Goal: Information Seeking & Learning: Learn about a topic

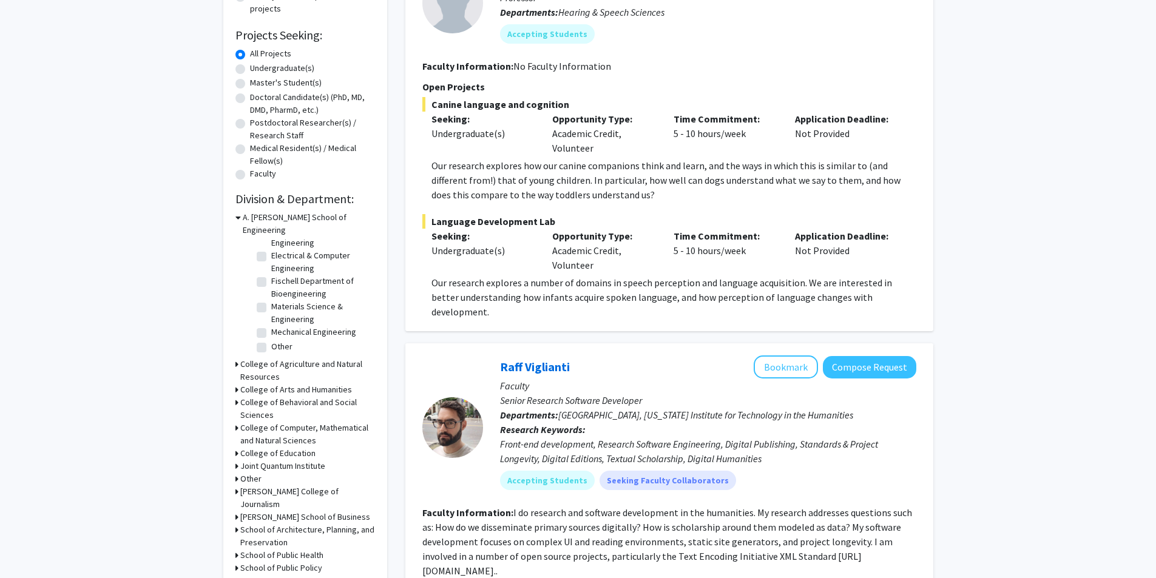
scroll to position [243, 0]
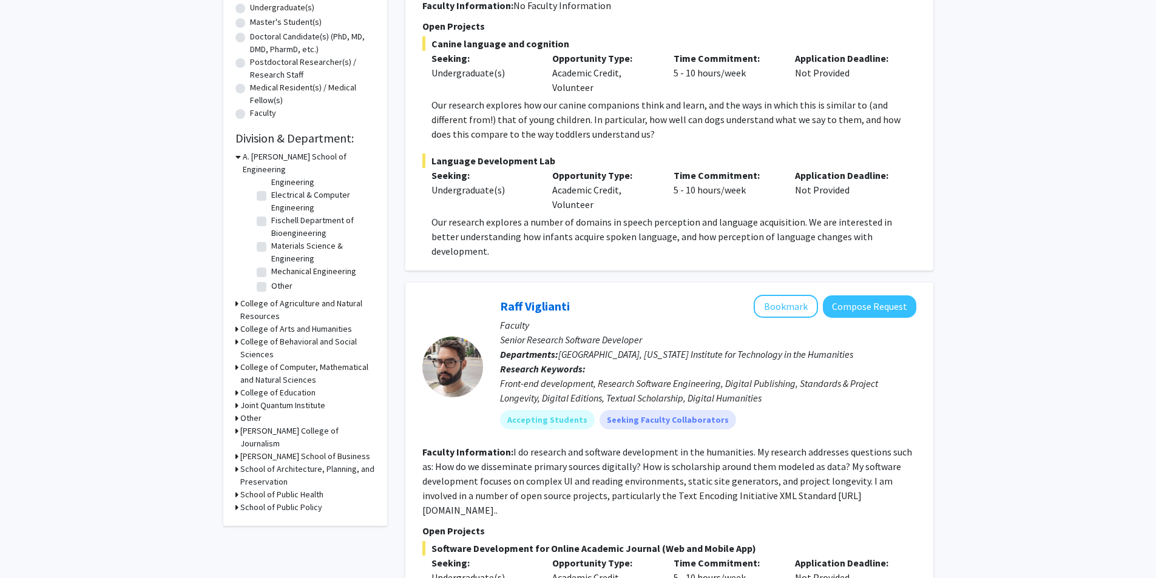
click at [310, 361] on h3 "College of Computer, Mathematical and Natural Sciences" at bounding box center [307, 373] width 135 height 25
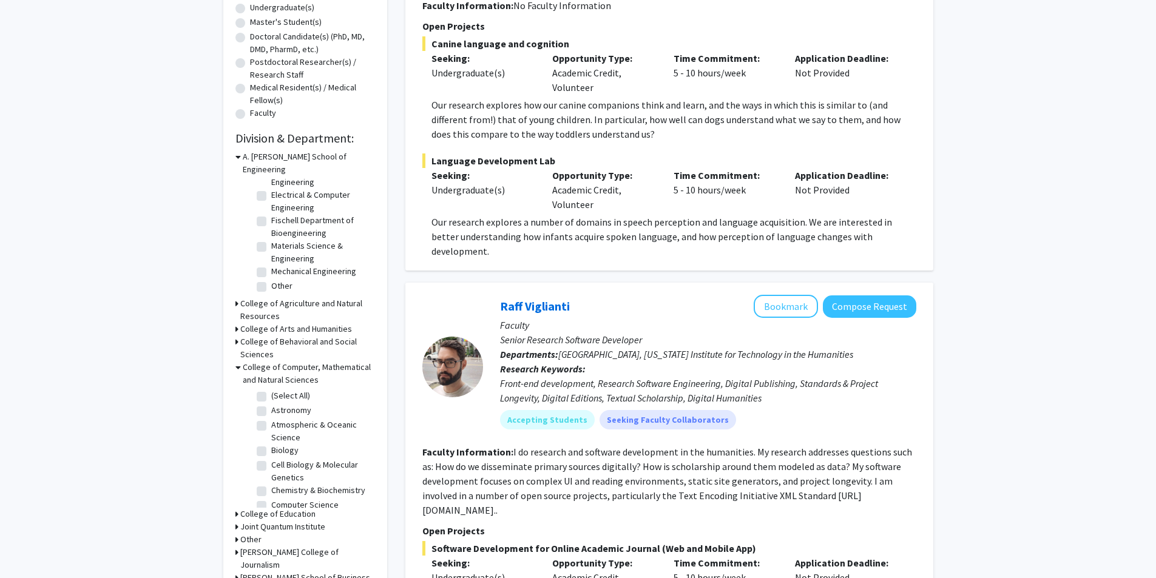
click at [271, 390] on label "(Select All)" at bounding box center [290, 396] width 39 height 13
click at [271, 390] on input "(Select All)" at bounding box center [275, 394] width 8 height 8
checkbox input "true"
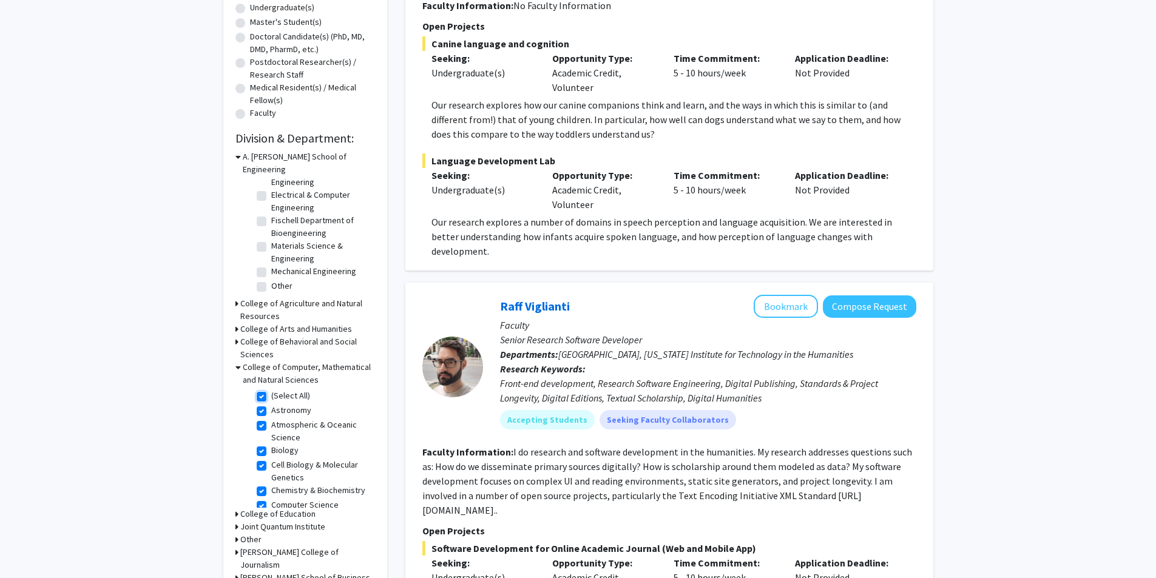
checkbox input "true"
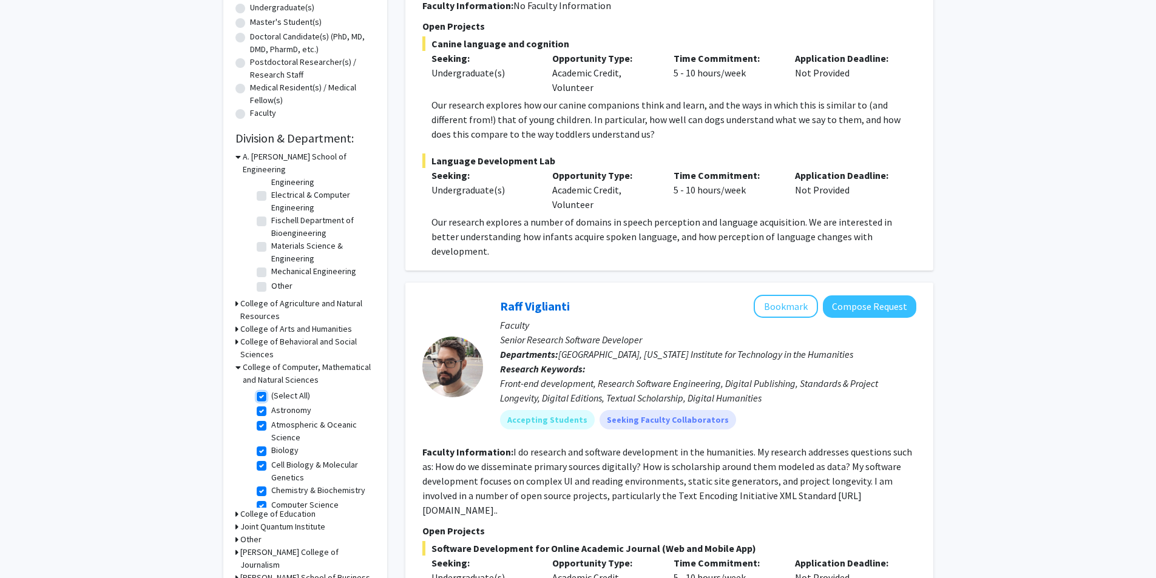
checkbox input "true"
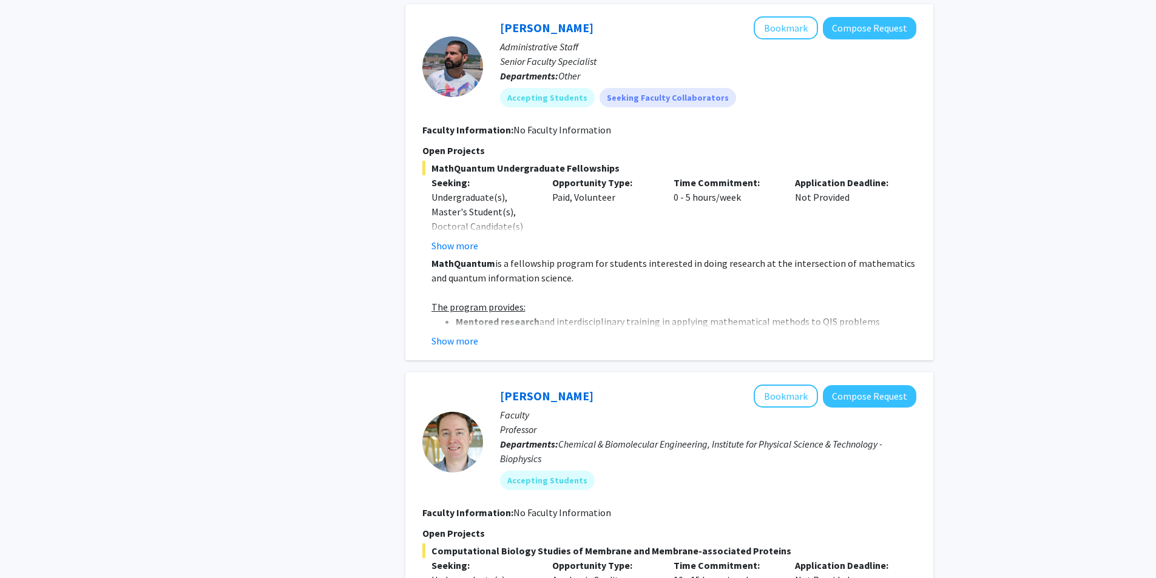
scroll to position [1578, 0]
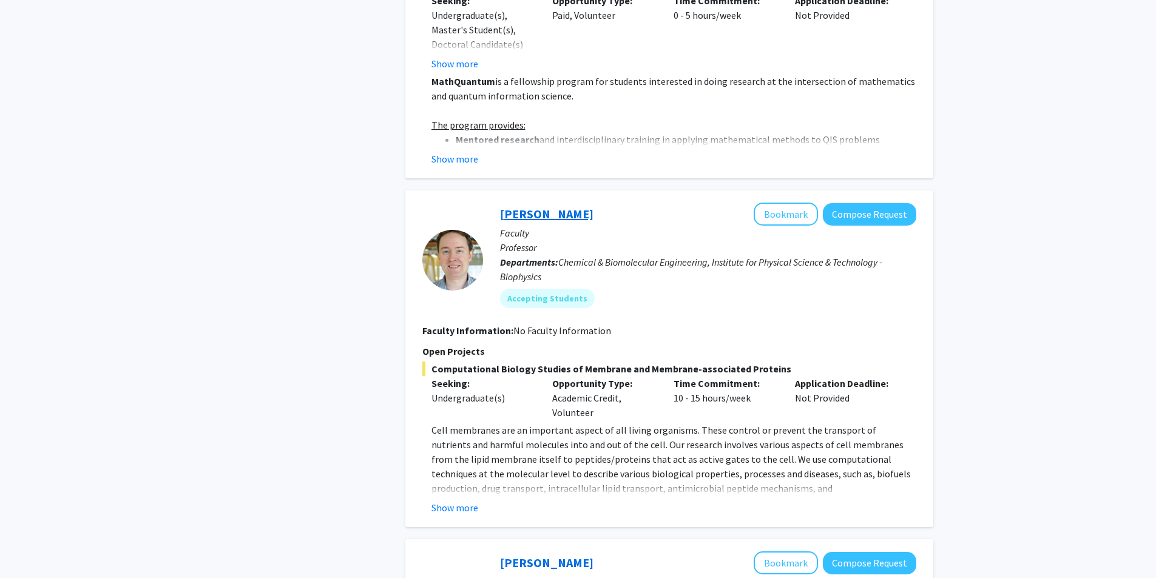
click at [533, 213] on link "[PERSON_NAME]" at bounding box center [546, 213] width 93 height 15
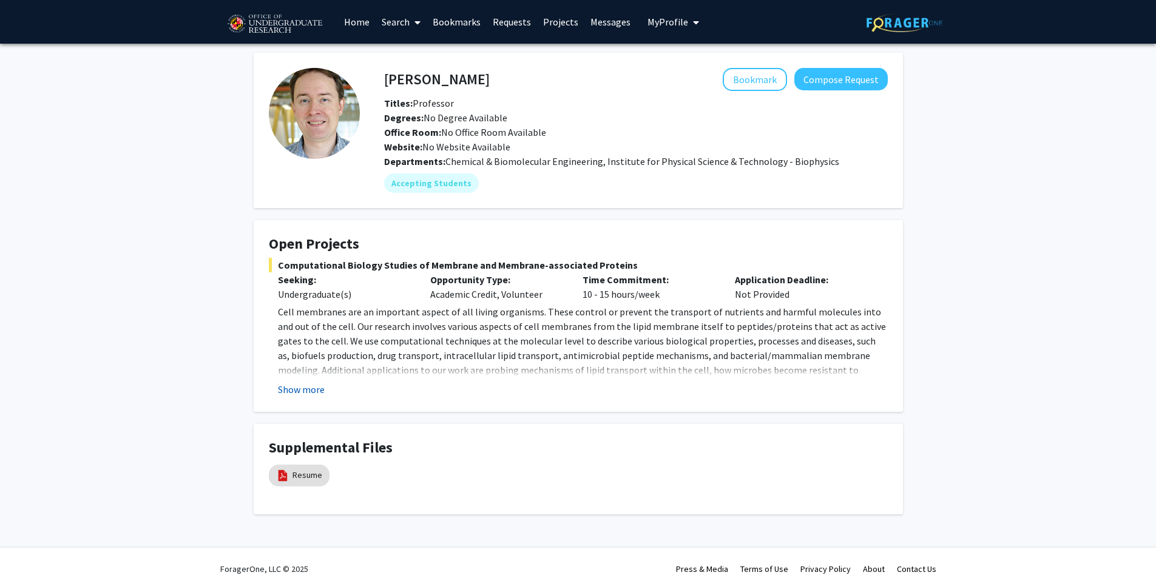
click at [307, 393] on button "Show more" at bounding box center [301, 389] width 47 height 15
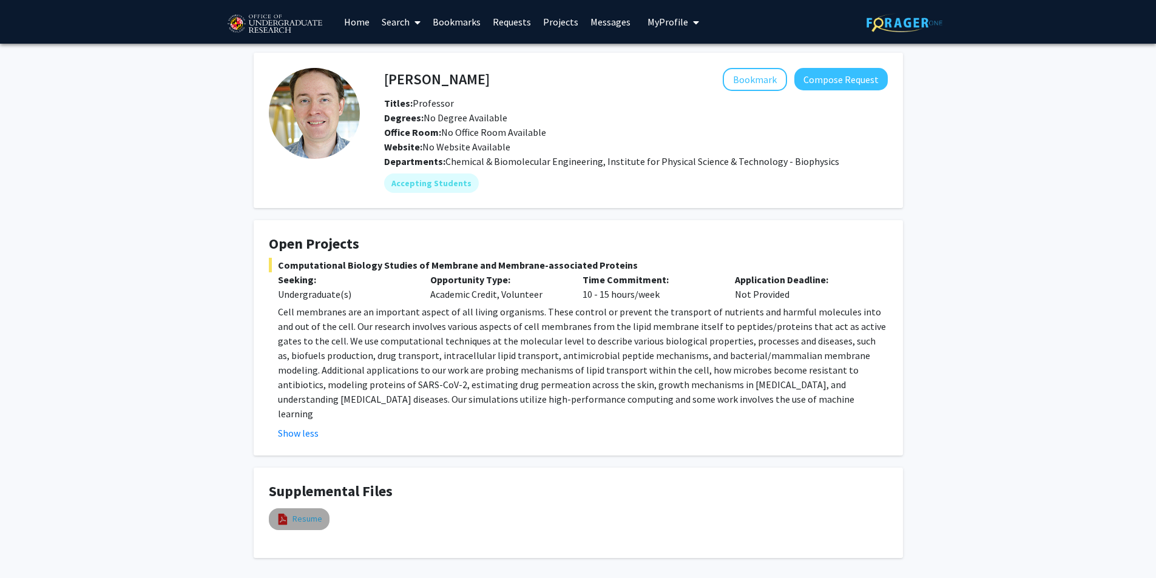
click at [299, 513] on link "Resume" at bounding box center [308, 519] width 30 height 13
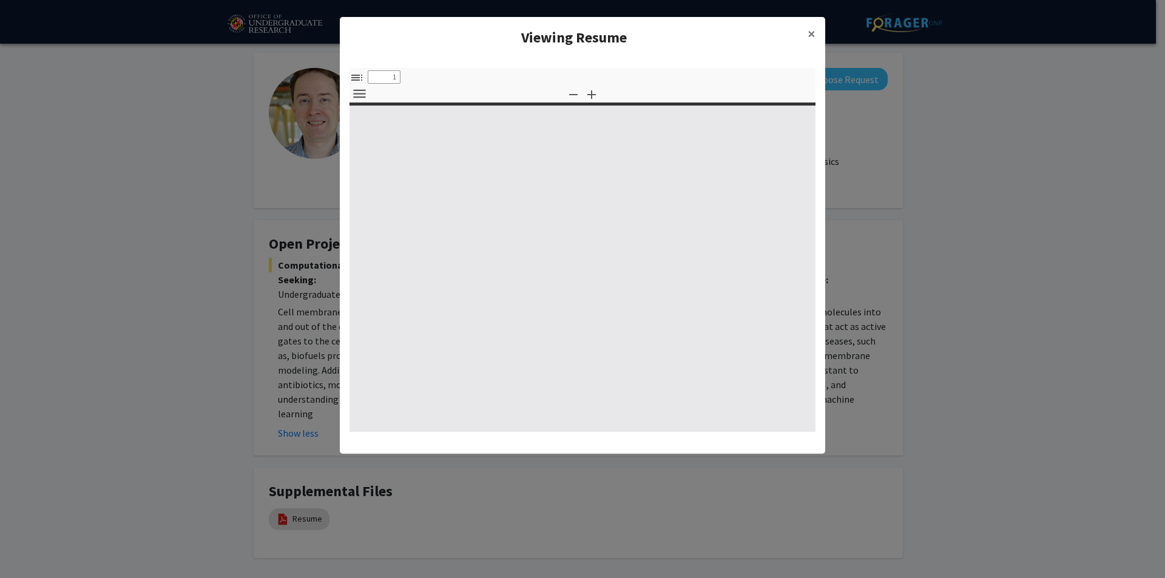
select select "custom"
type input "0"
select select "custom"
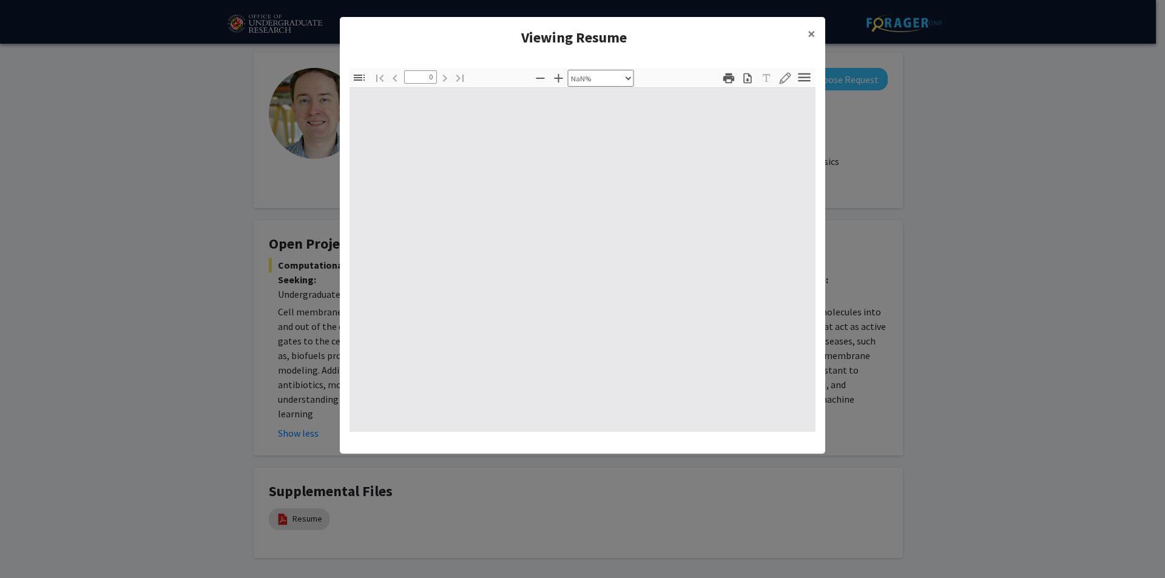
type input "1"
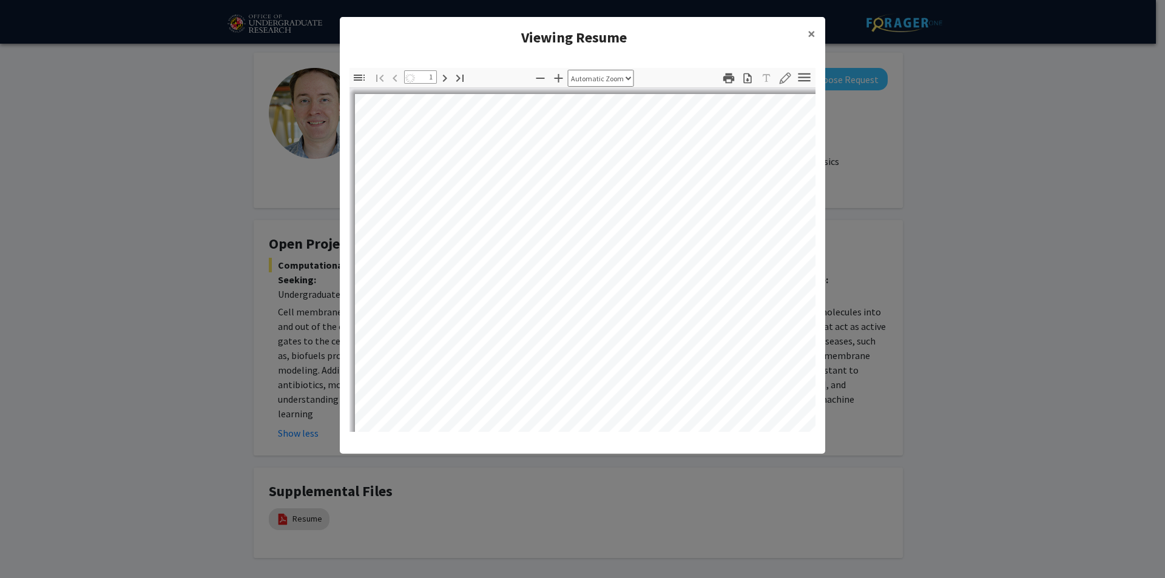
select select "auto"
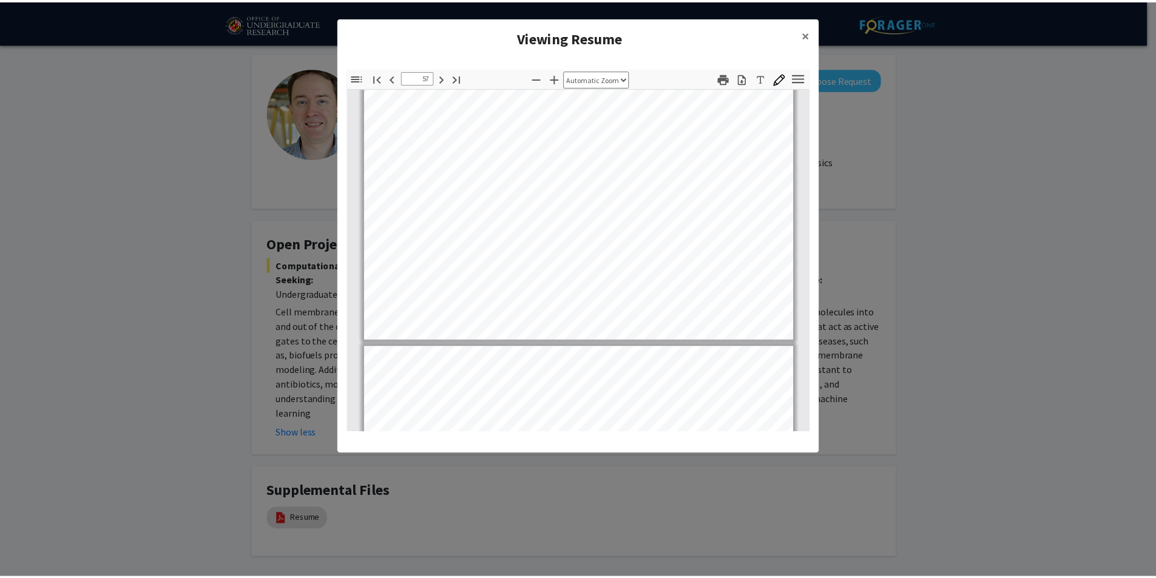
scroll to position [32533, 0]
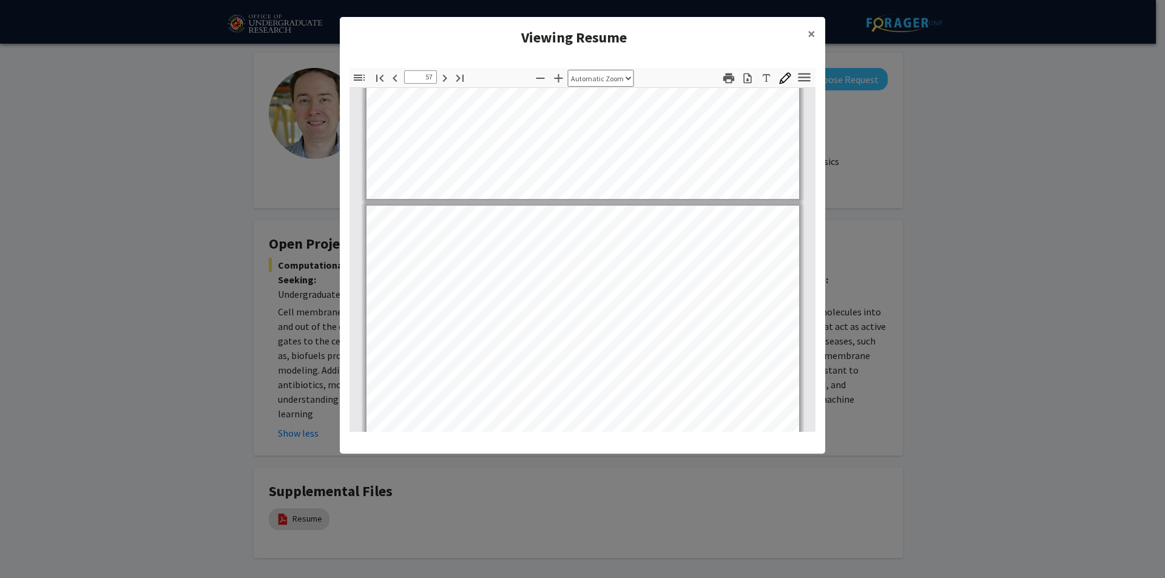
type input "58"
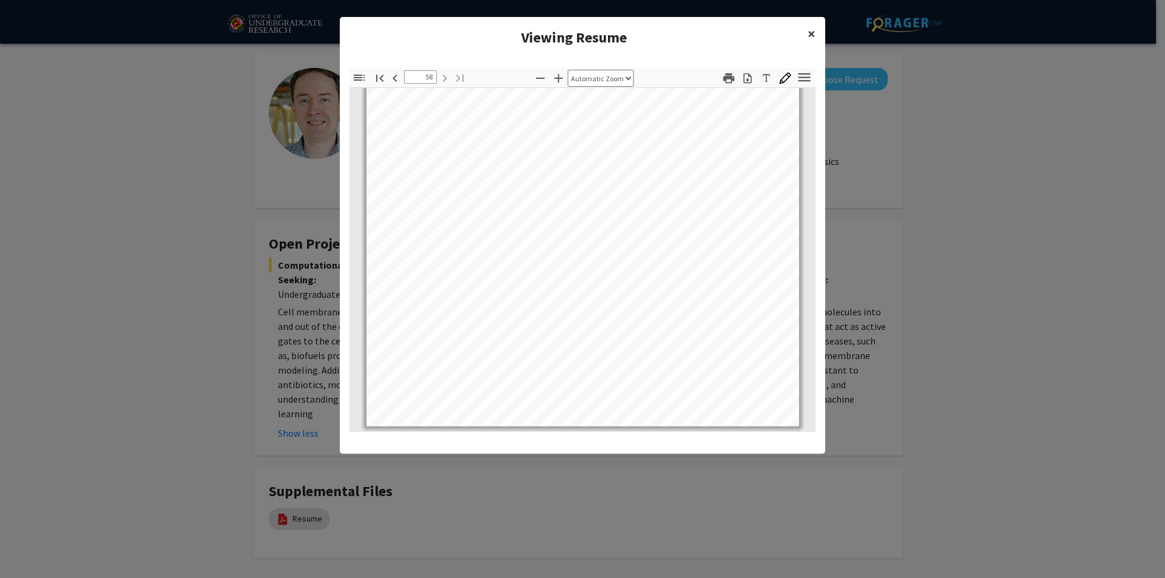
click at [819, 33] on button "×" at bounding box center [811, 34] width 27 height 34
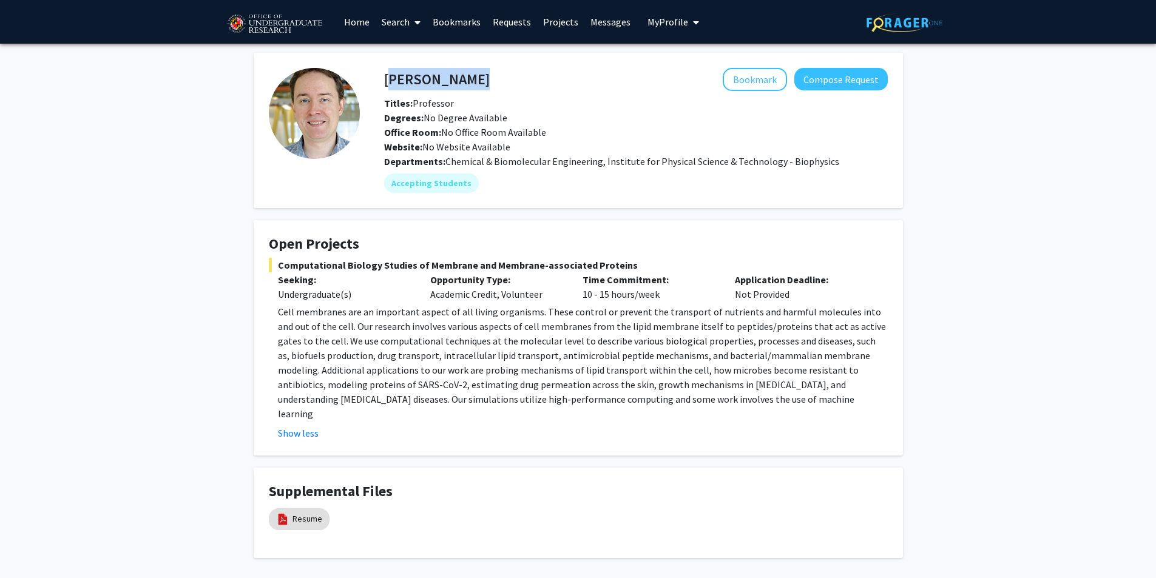
drag, startPoint x: 478, startPoint y: 76, endPoint x: 392, endPoint y: 88, distance: 87.0
click at [386, 90] on div "Jeffery Klauda Bookmark Compose Request" at bounding box center [636, 79] width 522 height 23
copy h4 "[PERSON_NAME]"
click at [143, 240] on div "Jeffery Klauda Bookmark Compose Request Titles: Professor Degrees: No Degree Av…" at bounding box center [578, 321] width 1156 height 554
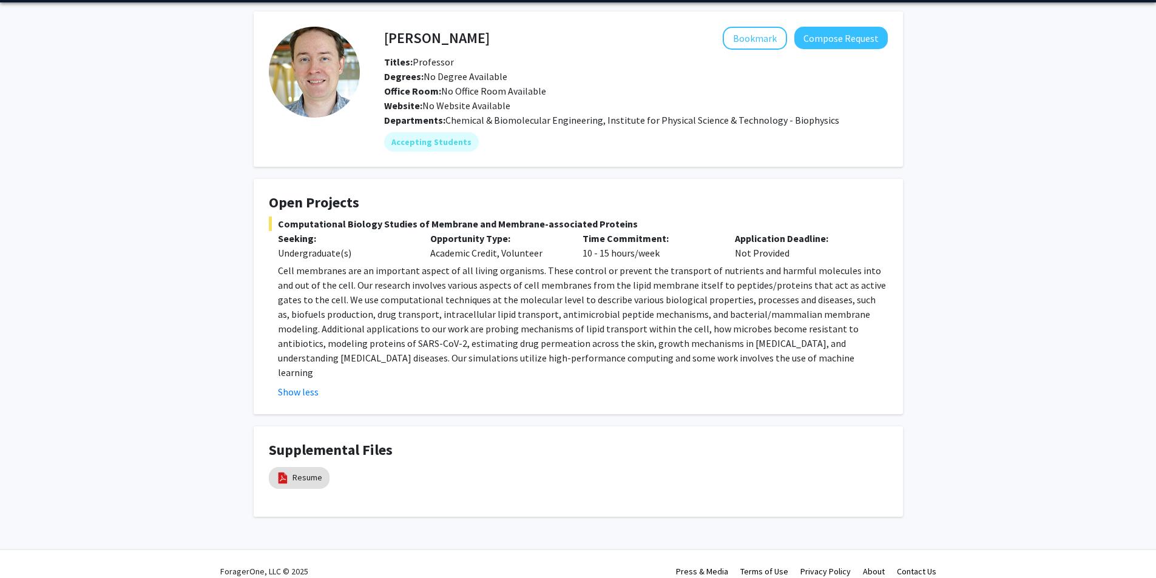
scroll to position [0, 0]
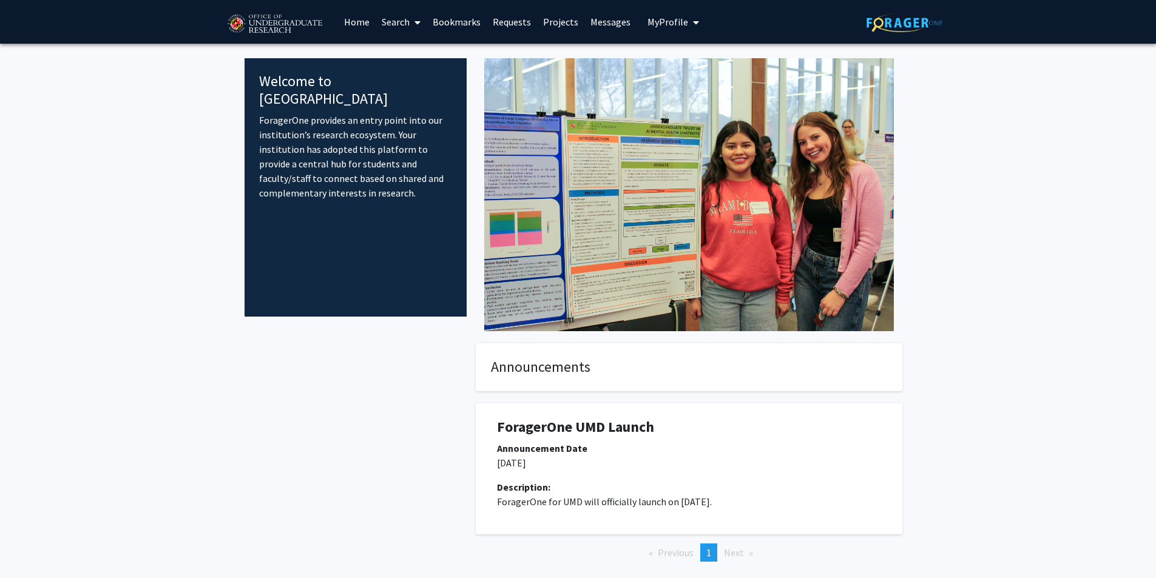
click at [388, 22] on link "Search" at bounding box center [401, 22] width 51 height 42
click at [413, 84] on span "Students" at bounding box center [413, 80] width 74 height 24
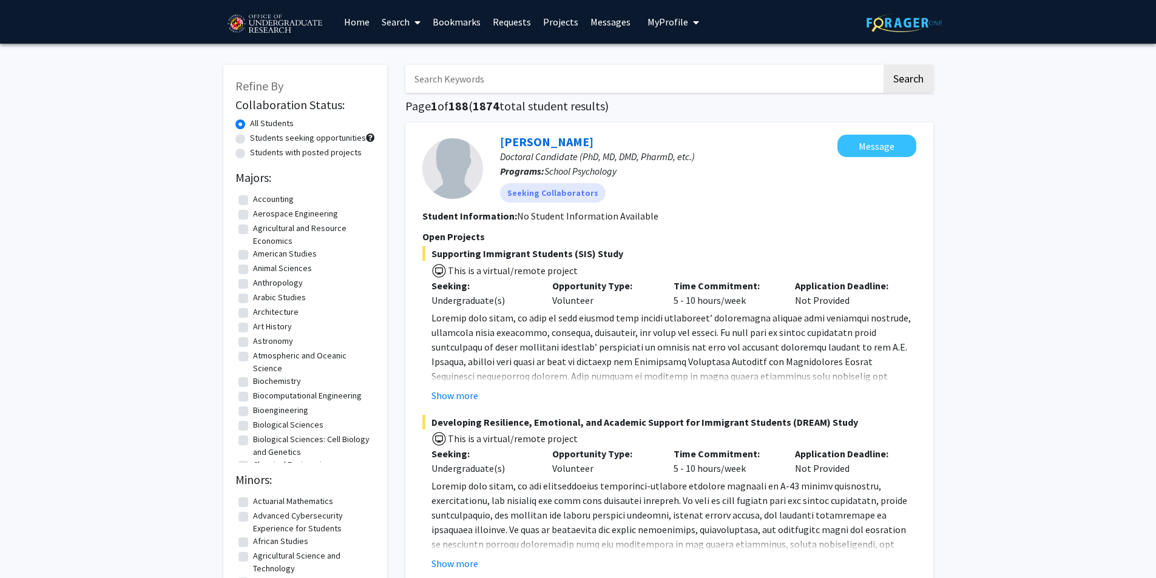
click at [444, 77] on input "Search Keywords" at bounding box center [643, 79] width 476 height 28
click at [884, 65] on button "Search" at bounding box center [909, 79] width 50 height 28
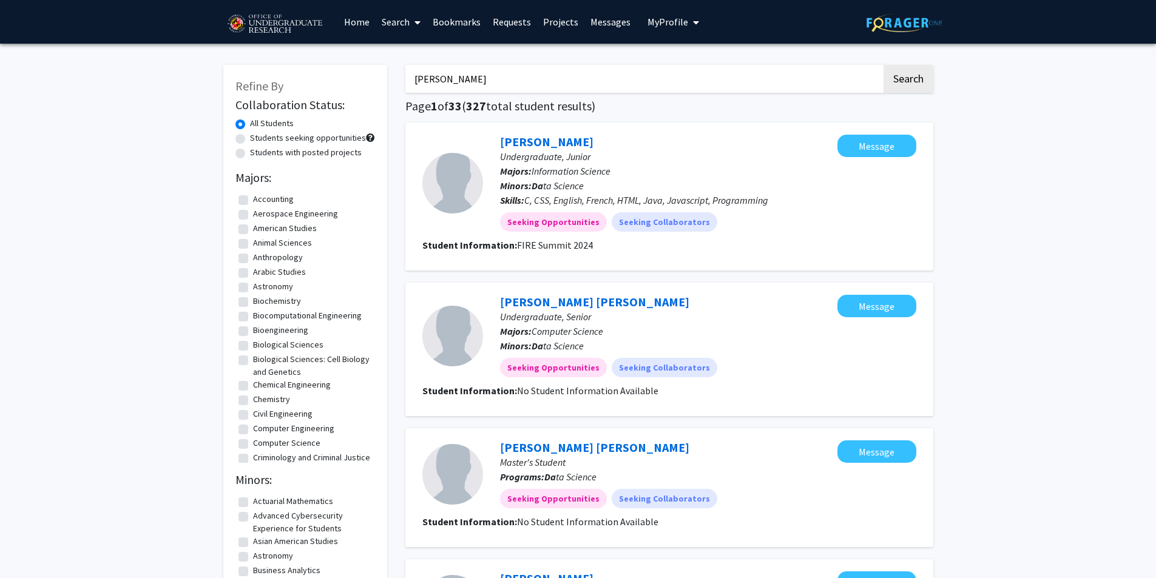
drag, startPoint x: 466, startPoint y: 87, endPoint x: 427, endPoint y: 86, distance: 38.9
click at [427, 86] on input "Ian Da" at bounding box center [643, 79] width 476 height 28
type input "Ian"
click at [884, 65] on button "Search" at bounding box center [909, 79] width 50 height 28
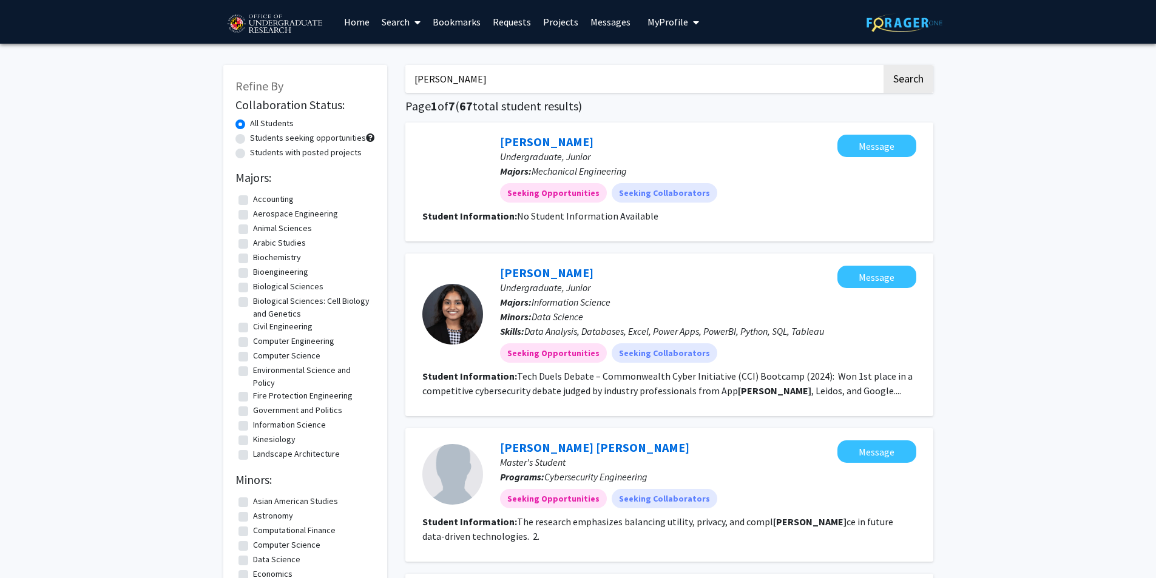
scroll to position [61, 0]
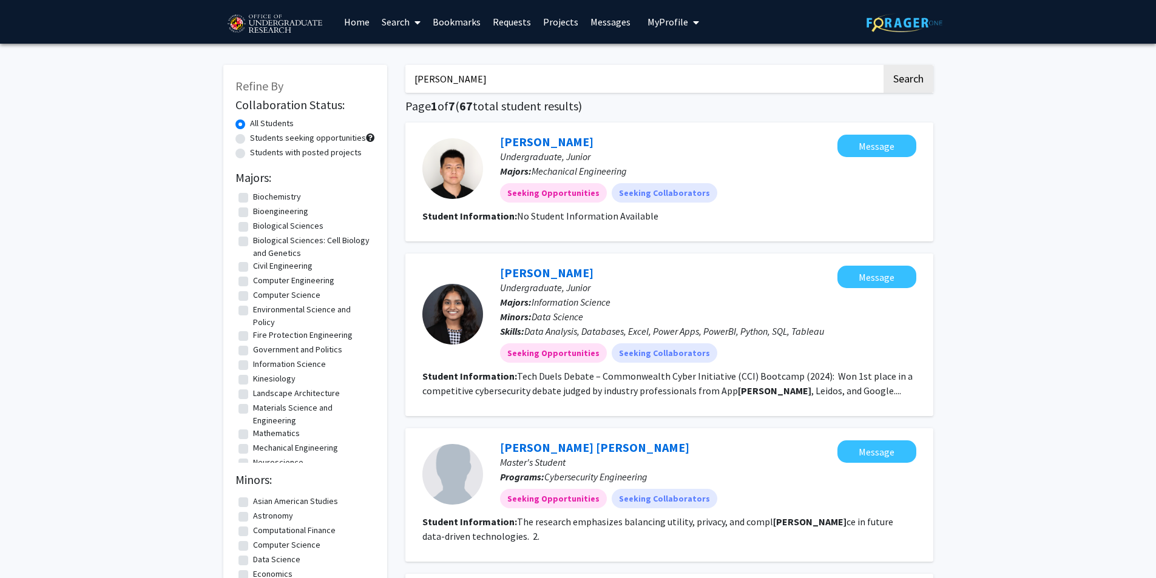
click at [253, 195] on label "Biochemistry" at bounding box center [277, 197] width 48 height 13
click at [253, 195] on input "Biochemistry" at bounding box center [257, 195] width 8 height 8
checkbox input "true"
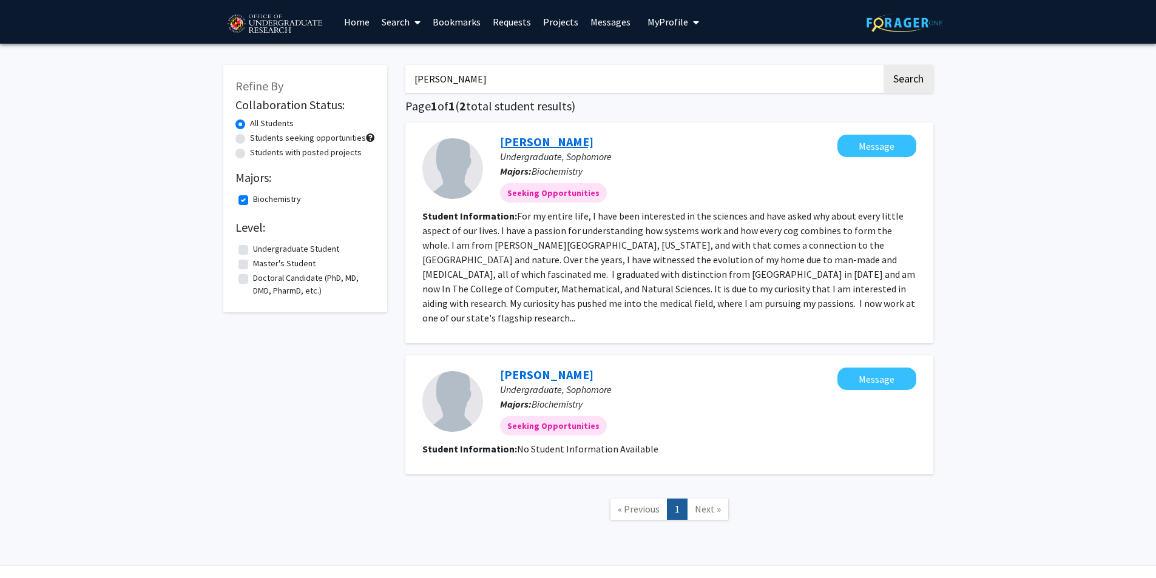
click at [519, 143] on link "Ian Dabrowka" at bounding box center [546, 141] width 93 height 15
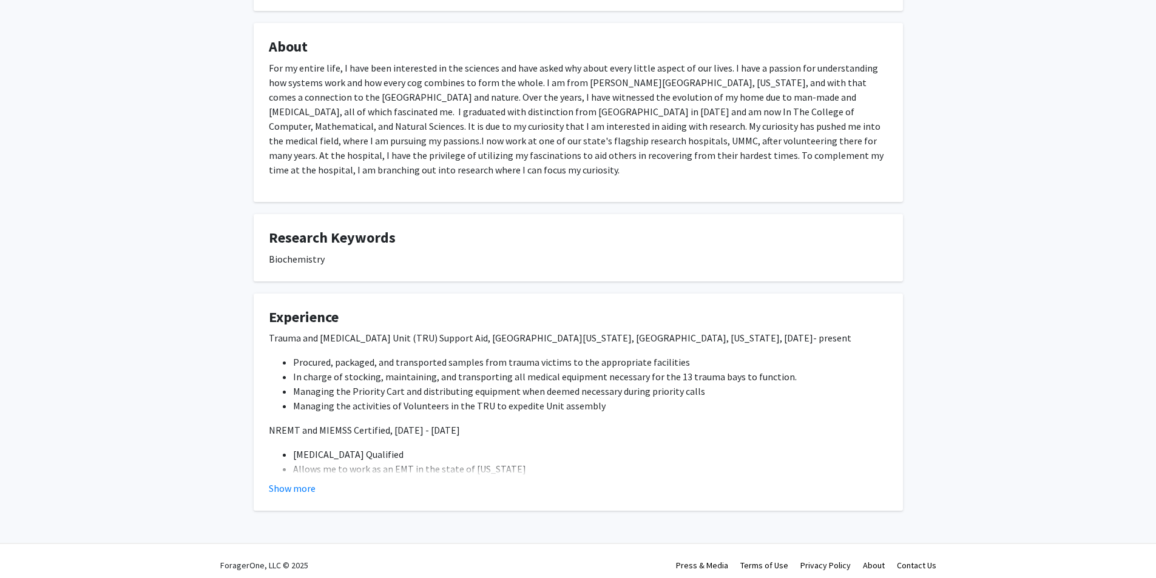
scroll to position [191, 0]
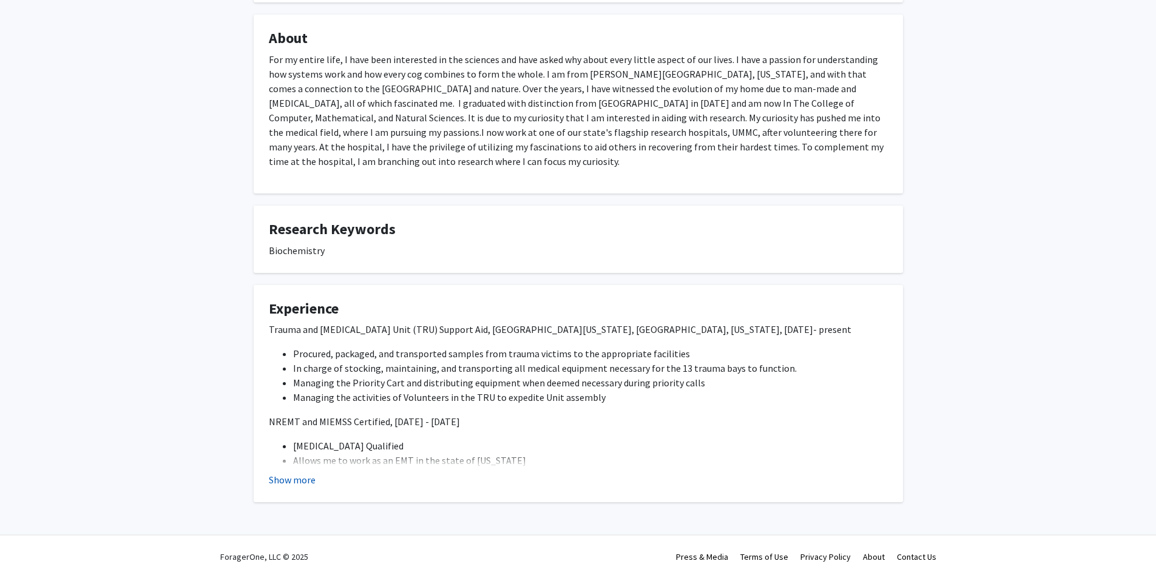
click at [285, 484] on button "Show more" at bounding box center [292, 480] width 47 height 15
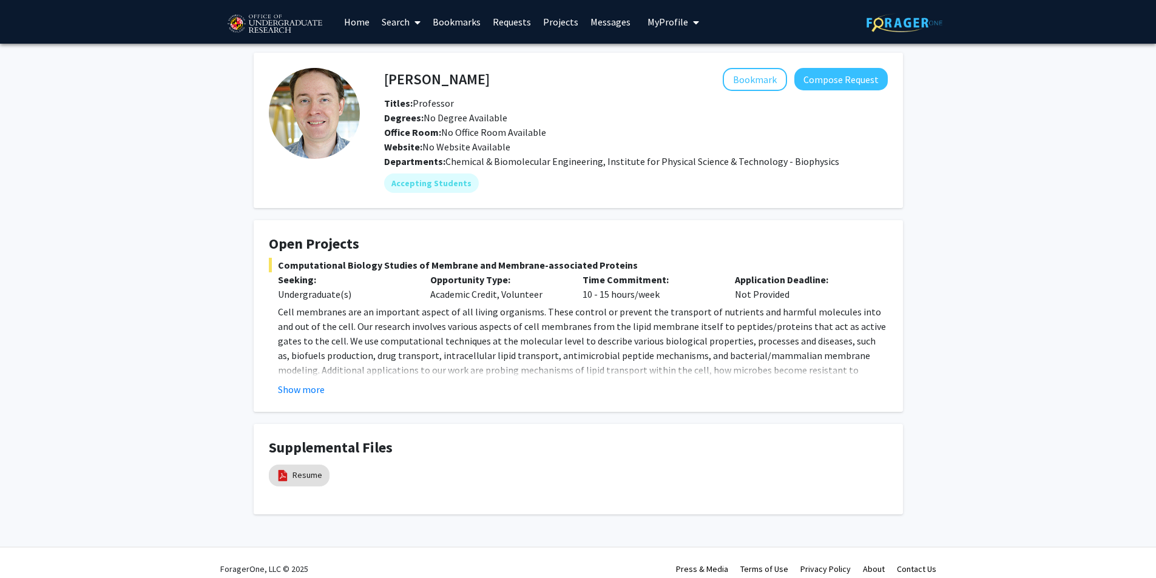
click at [403, 19] on link "Search" at bounding box center [401, 22] width 51 height 42
click at [420, 77] on span "Students" at bounding box center [413, 80] width 74 height 24
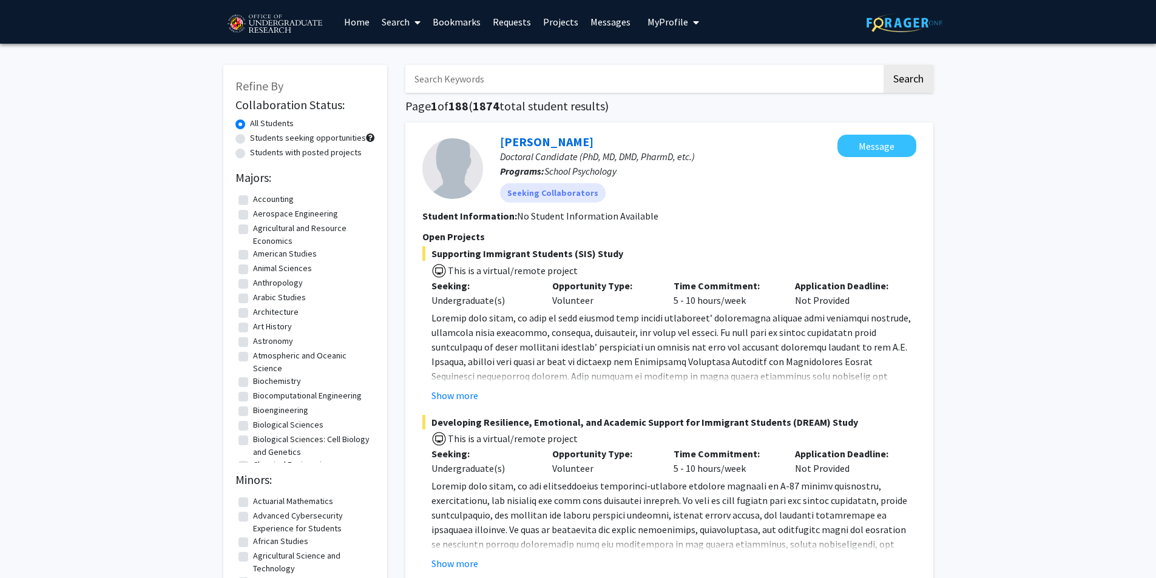
click at [443, 78] on input "Search Keywords" at bounding box center [643, 79] width 476 height 28
type input "cao"
click at [884, 65] on button "Search" at bounding box center [909, 79] width 50 height 28
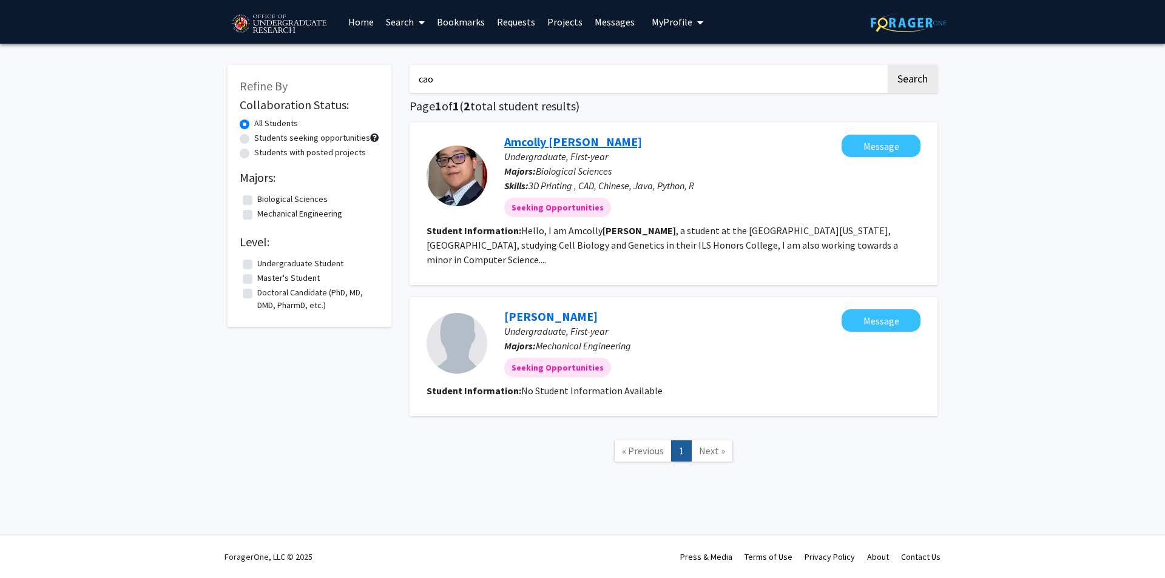
click at [542, 148] on link "Amcolly [PERSON_NAME]" at bounding box center [573, 141] width 138 height 15
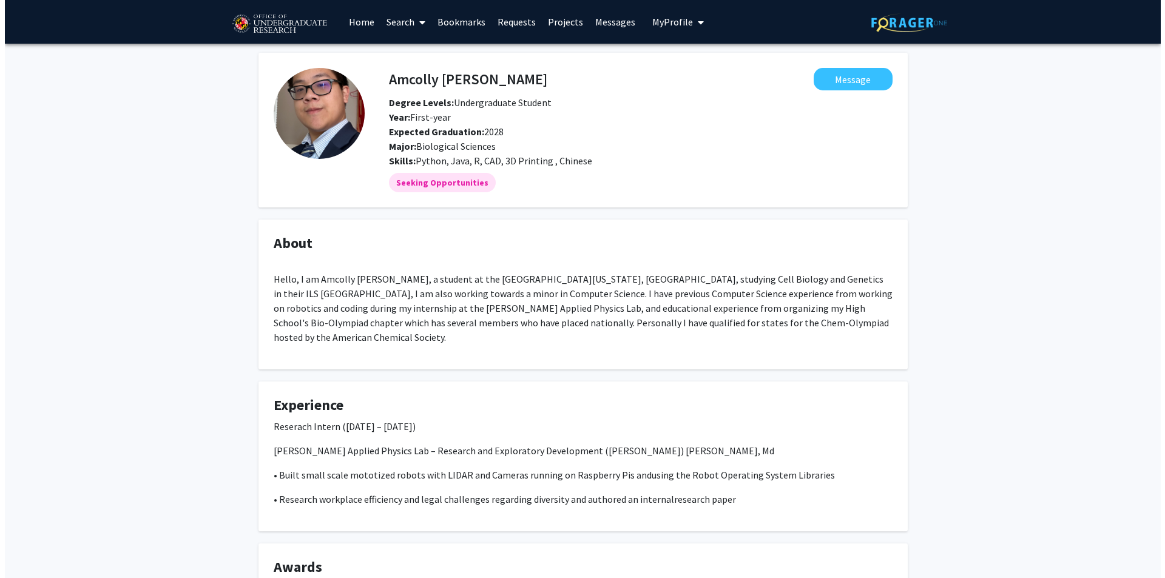
scroll to position [196, 0]
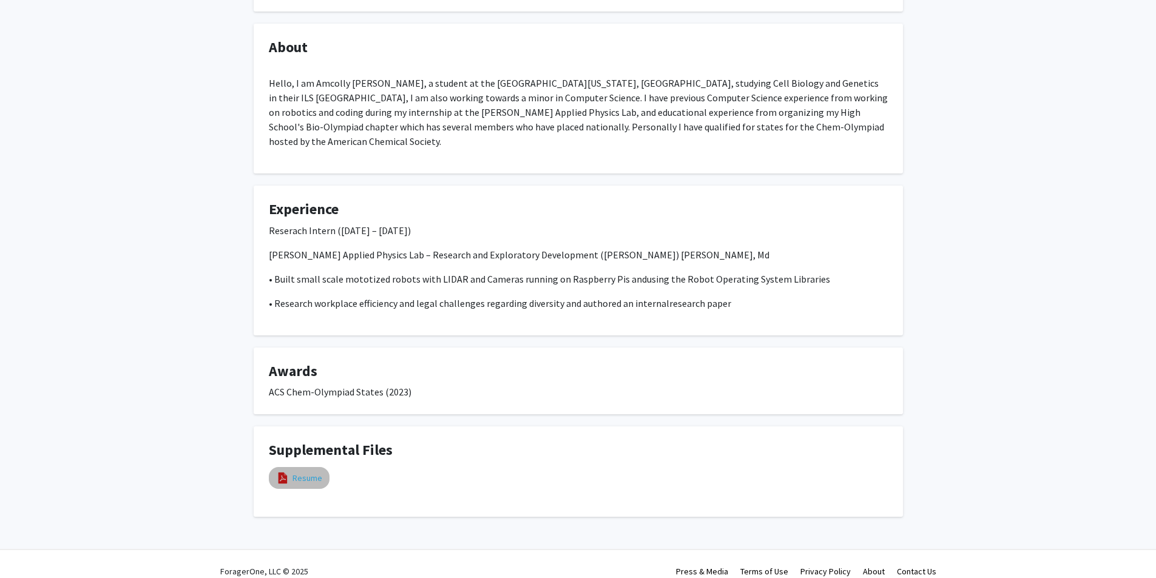
click at [298, 472] on link "Resume" at bounding box center [308, 478] width 30 height 13
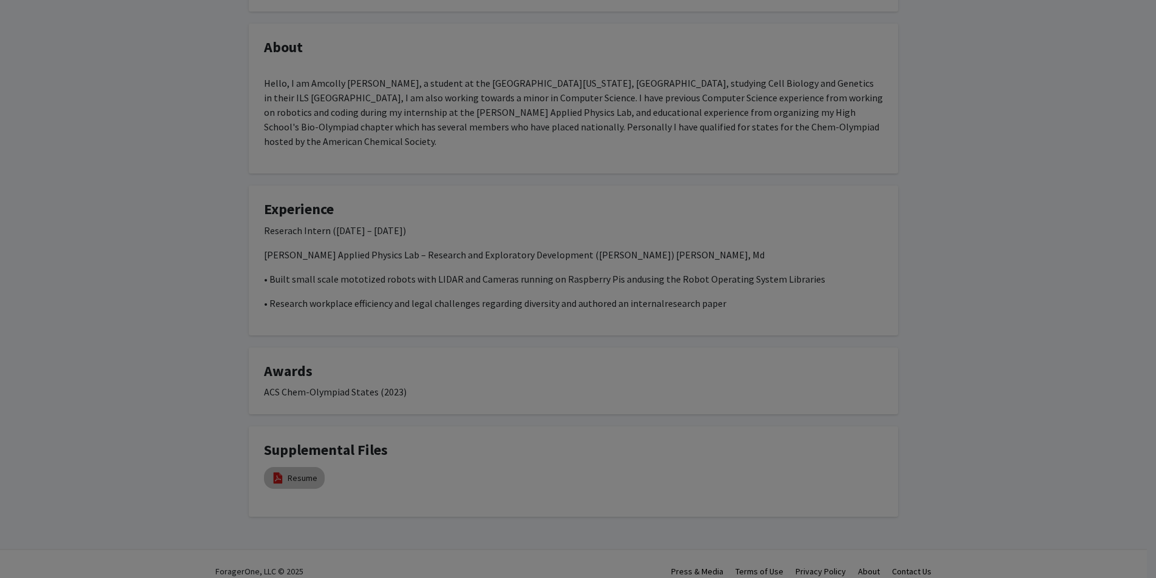
select select "custom"
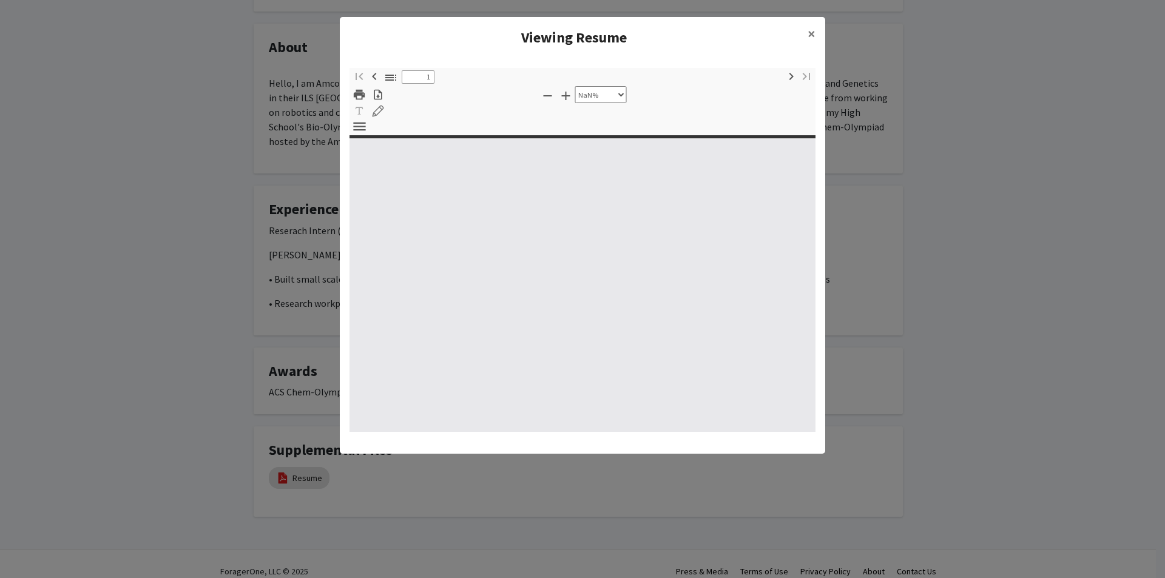
type input "0"
select select "custom"
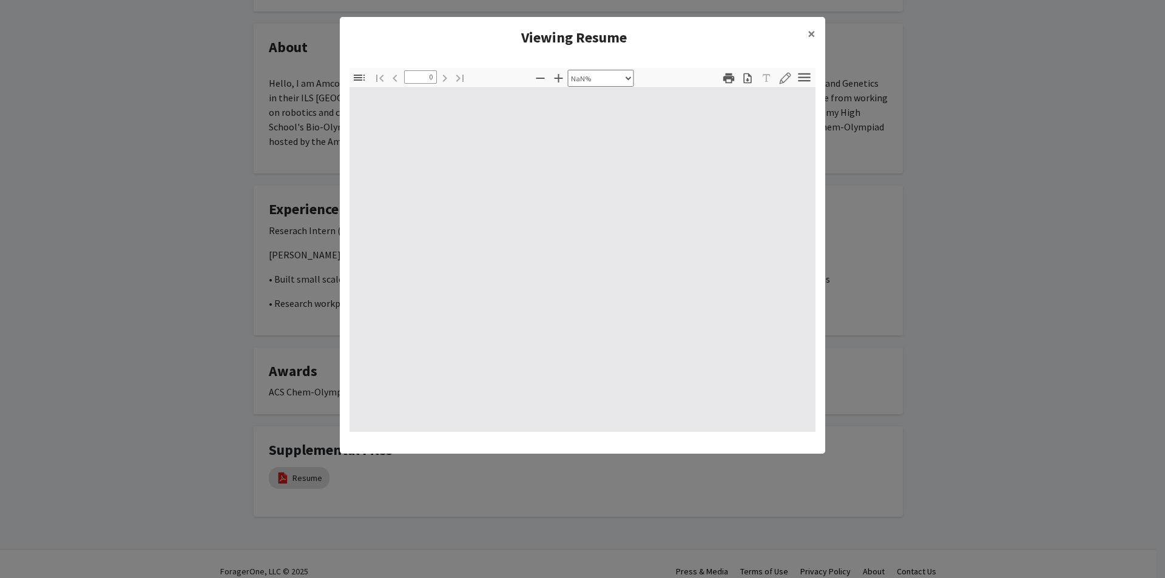
type input "1"
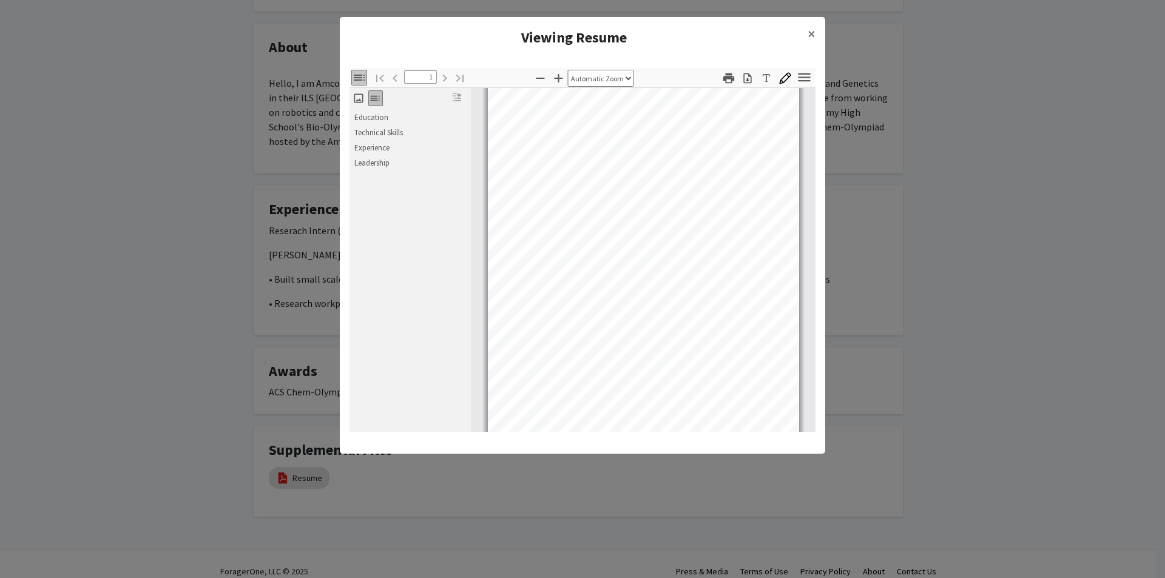
scroll to position [0, 0]
click at [380, 116] on link "Education" at bounding box center [411, 118] width 118 height 15
click at [386, 136] on link "Technical Skills" at bounding box center [411, 133] width 118 height 15
click at [555, 80] on icon "button" at bounding box center [559, 78] width 15 height 15
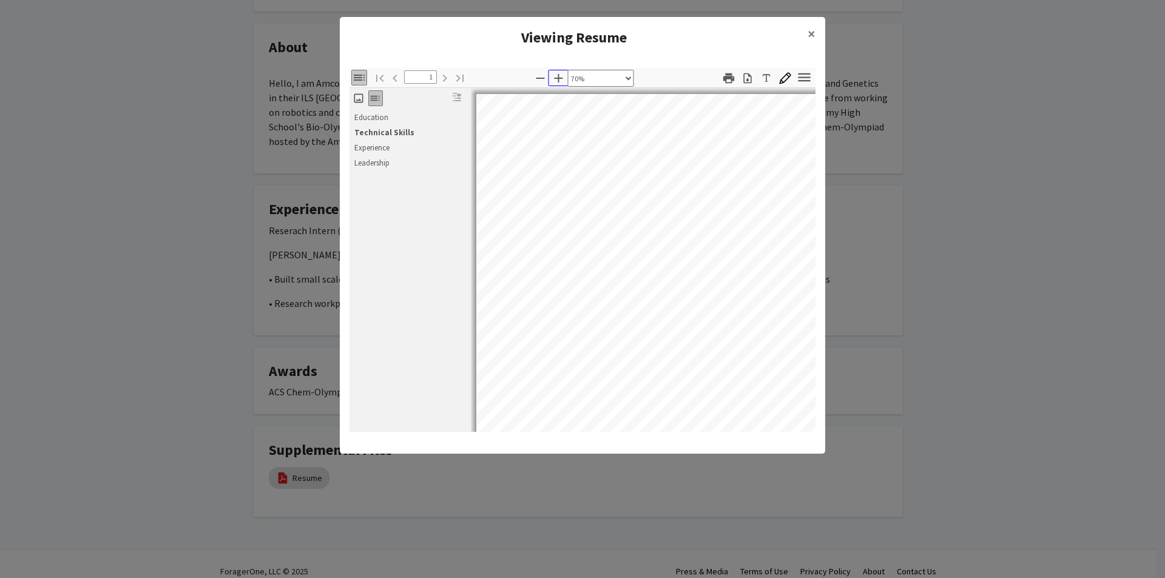
click at [555, 80] on icon "button" at bounding box center [559, 78] width 15 height 15
select select "custom"
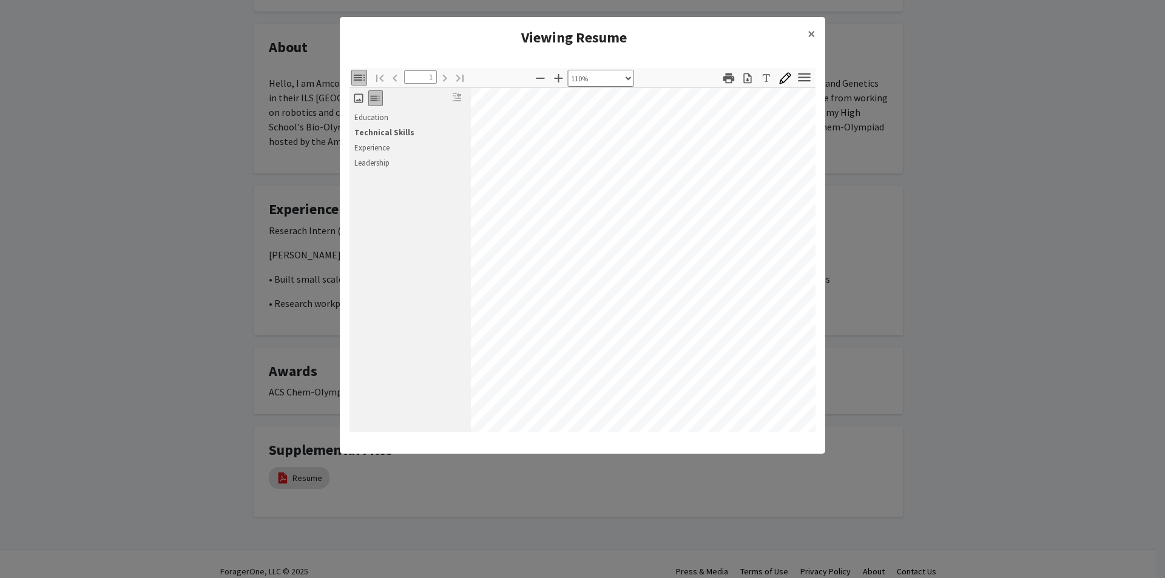
scroll to position [303, 10]
